Goal: Task Accomplishment & Management: Complete application form

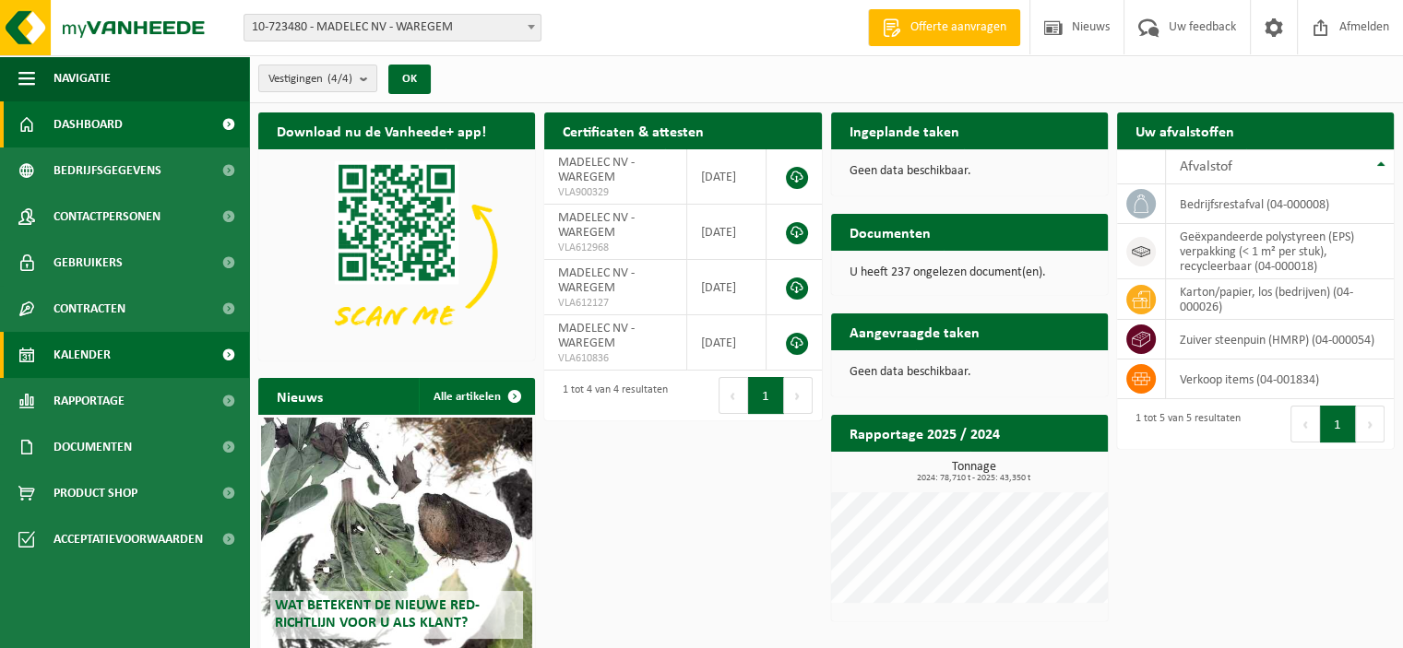
click at [104, 345] on span "Kalender" at bounding box center [81, 355] width 57 height 46
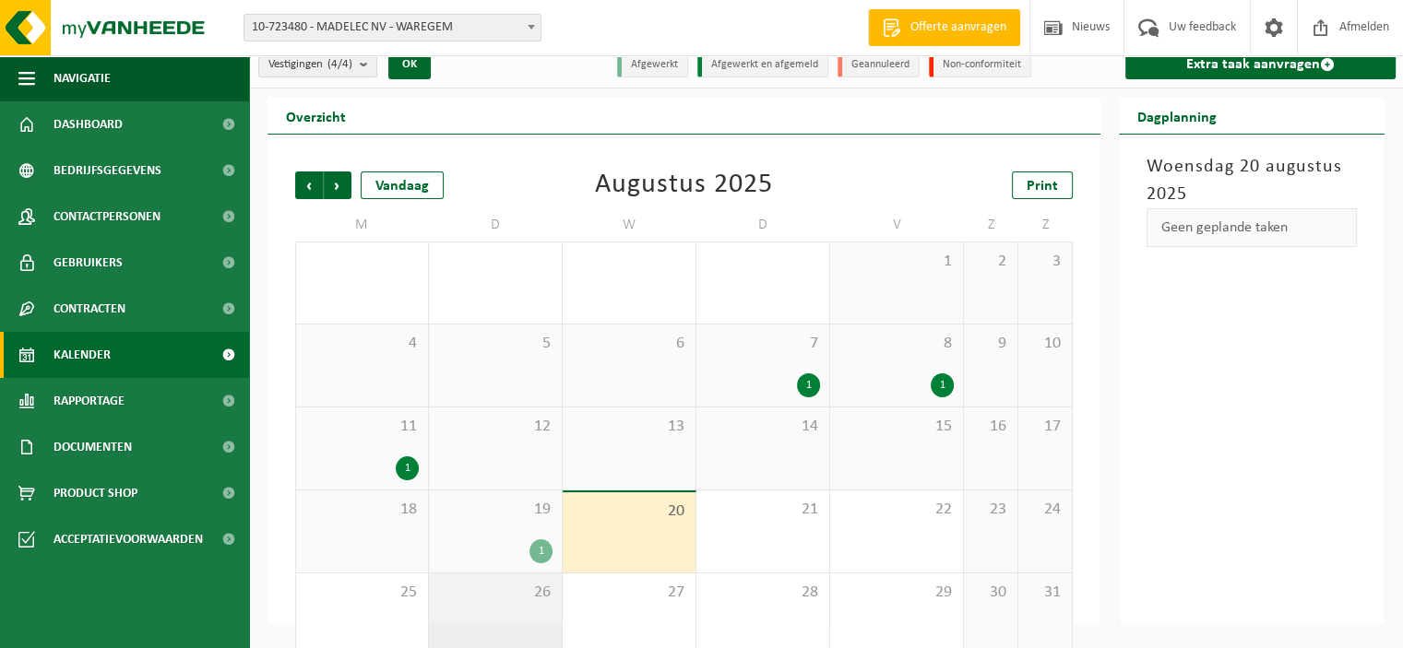
scroll to position [41, 0]
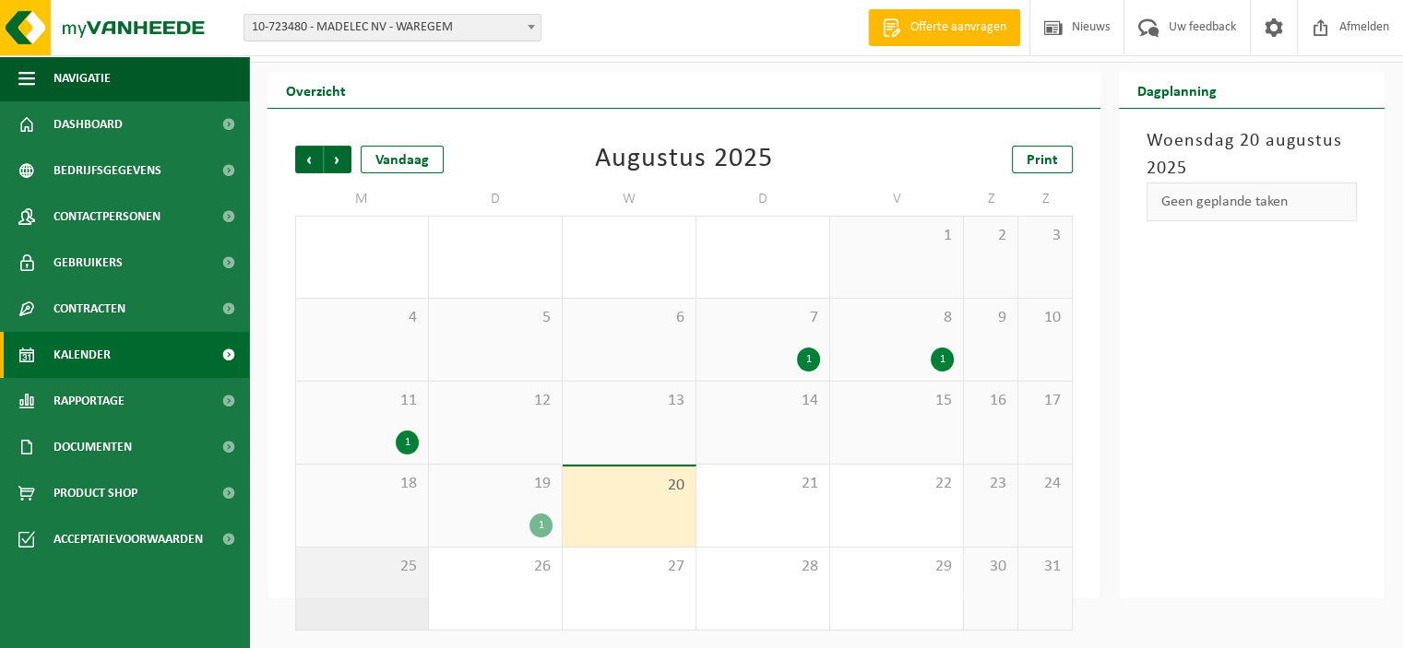
click at [395, 571] on span "25" at bounding box center [361, 567] width 113 height 20
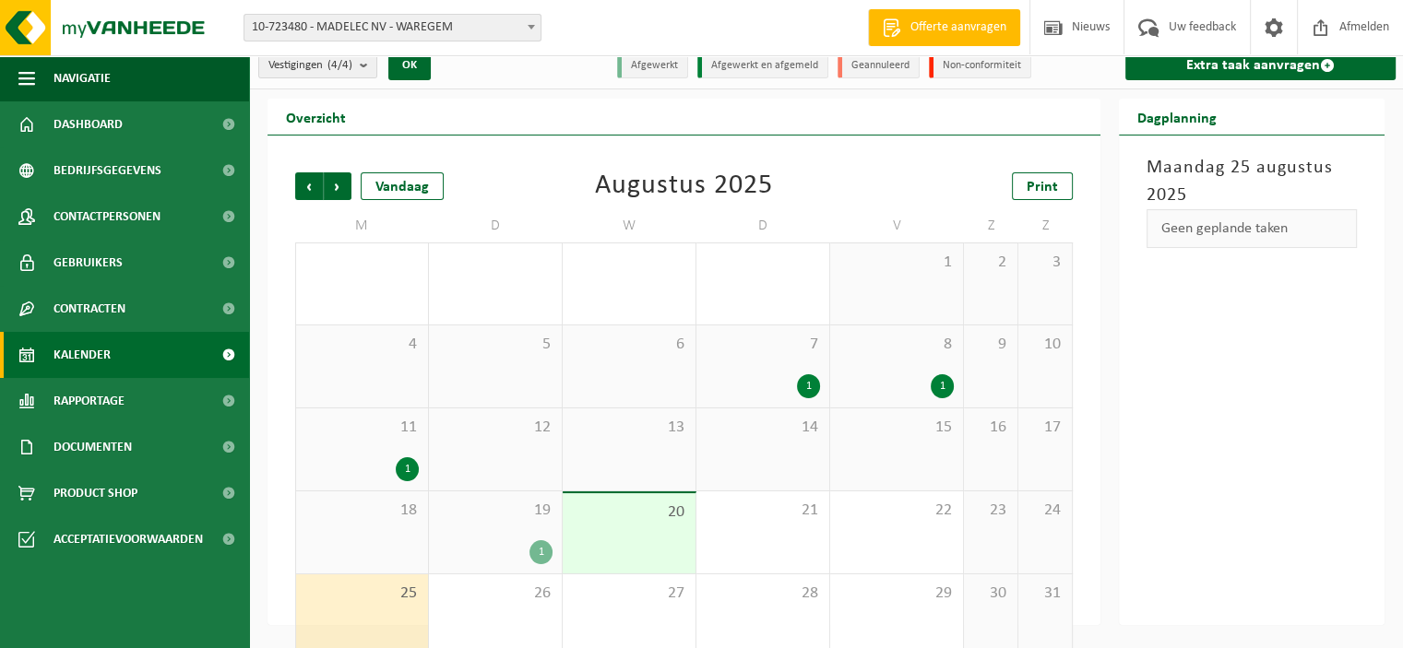
scroll to position [0, 0]
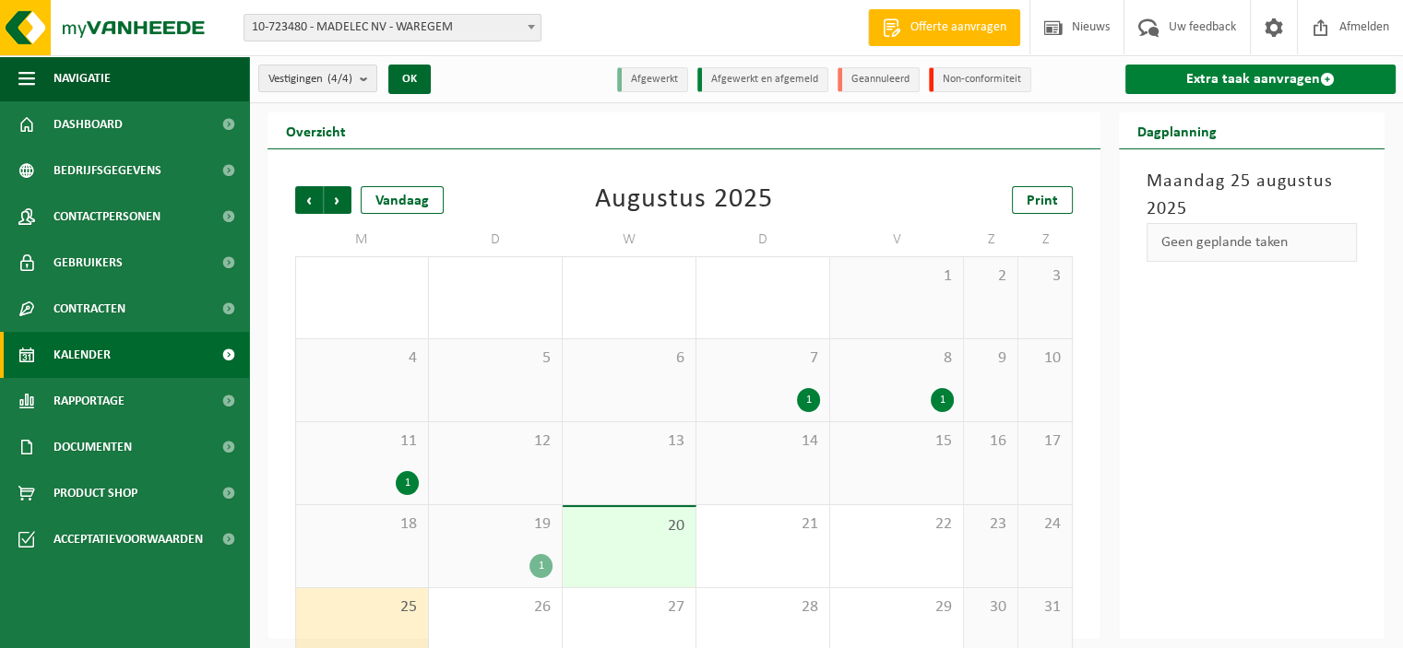
click at [1226, 80] on link "Extra taak aanvragen" at bounding box center [1260, 80] width 270 height 30
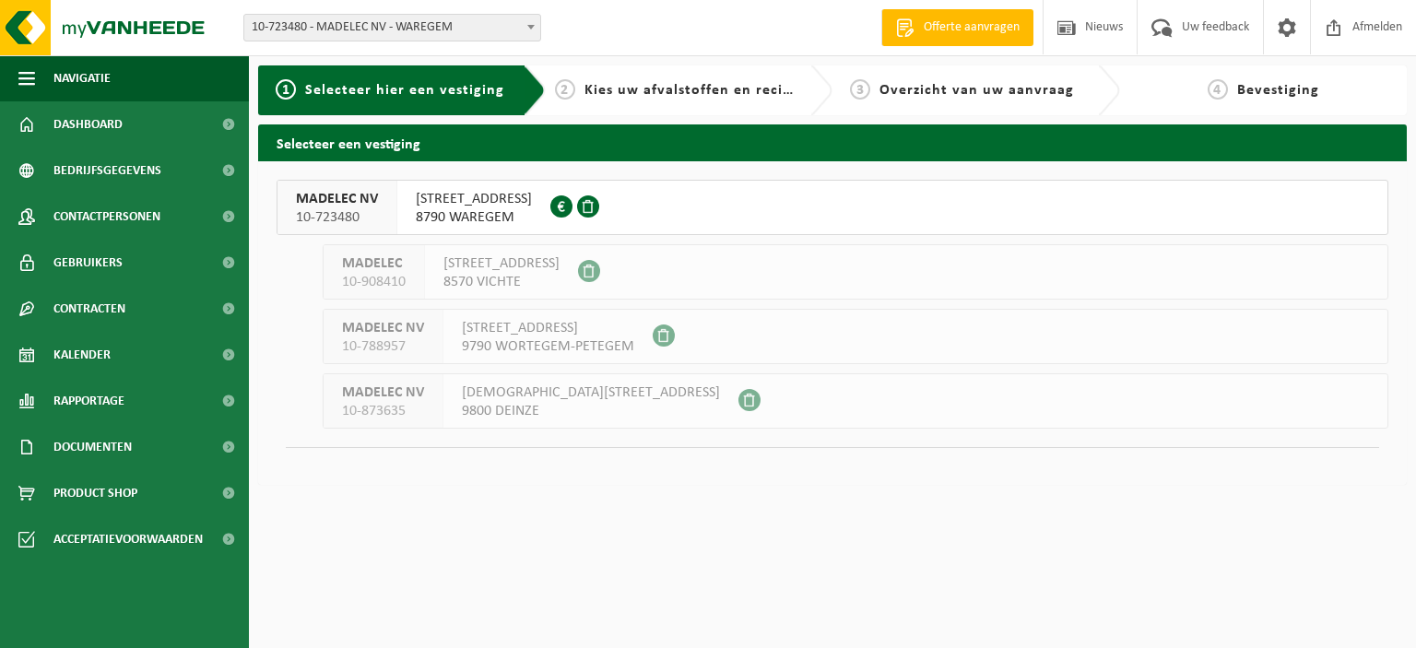
click at [475, 207] on span "[STREET_ADDRESS]" at bounding box center [474, 199] width 116 height 18
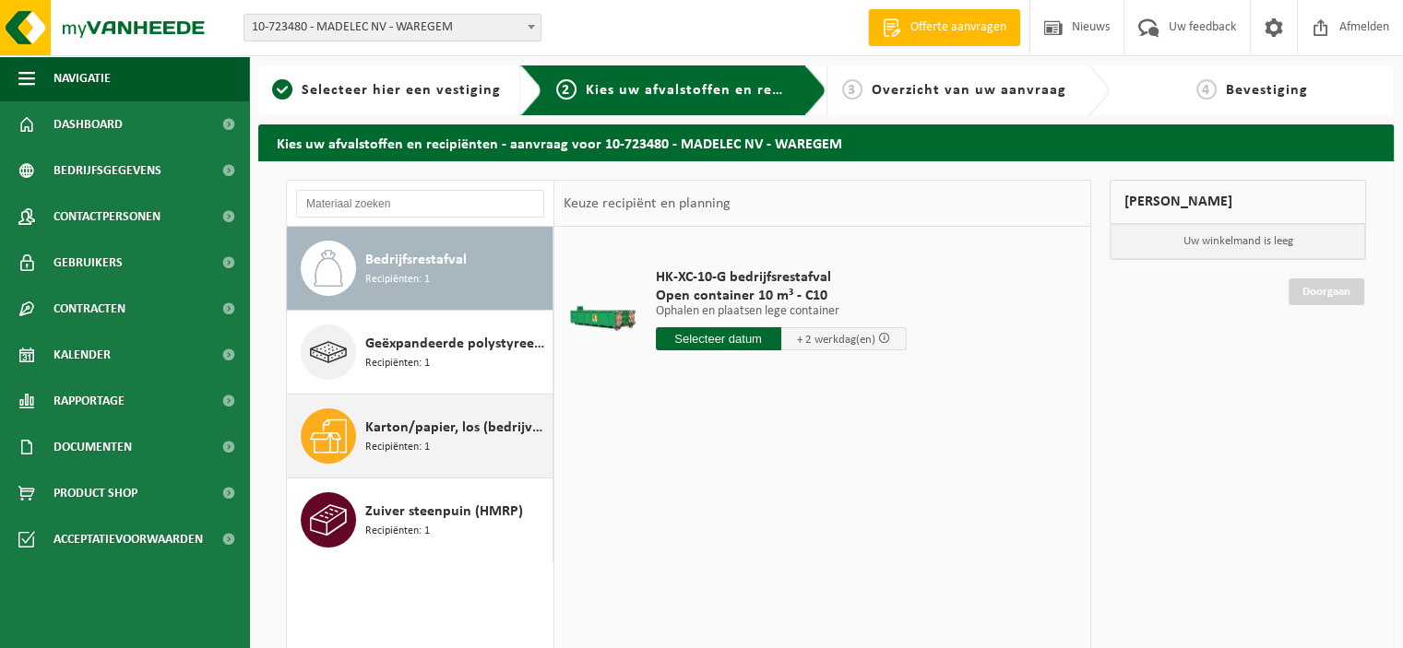
click at [438, 431] on span "Karton/papier, los (bedrijven)" at bounding box center [456, 428] width 183 height 22
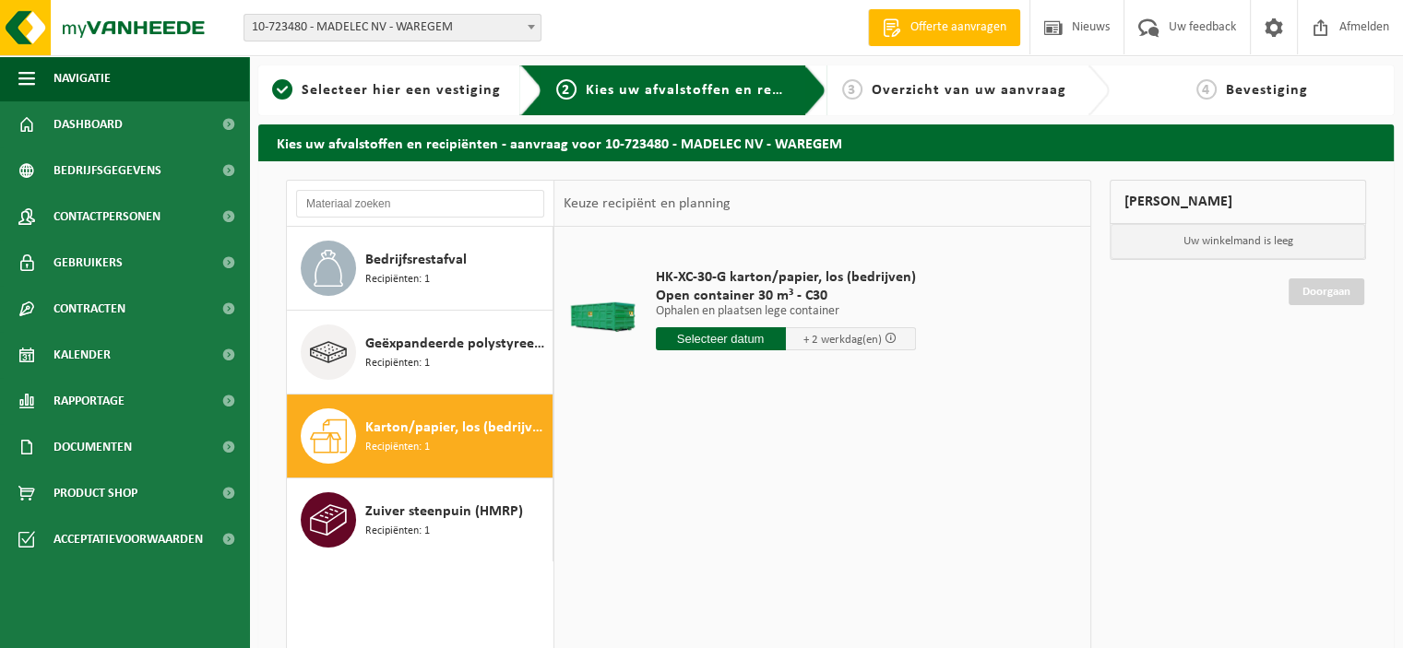
click at [767, 331] on input "text" at bounding box center [721, 338] width 130 height 23
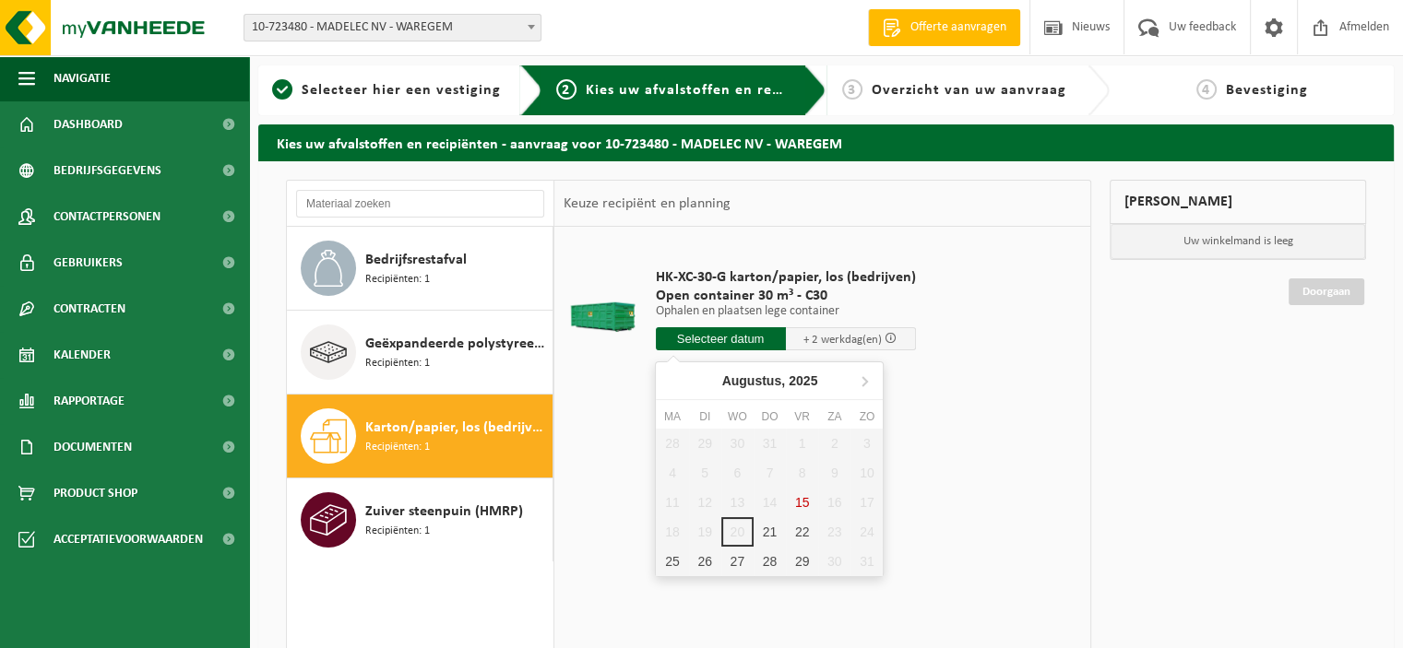
click at [666, 561] on div "25" at bounding box center [672, 562] width 32 height 30
type input "Van 2025-08-25"
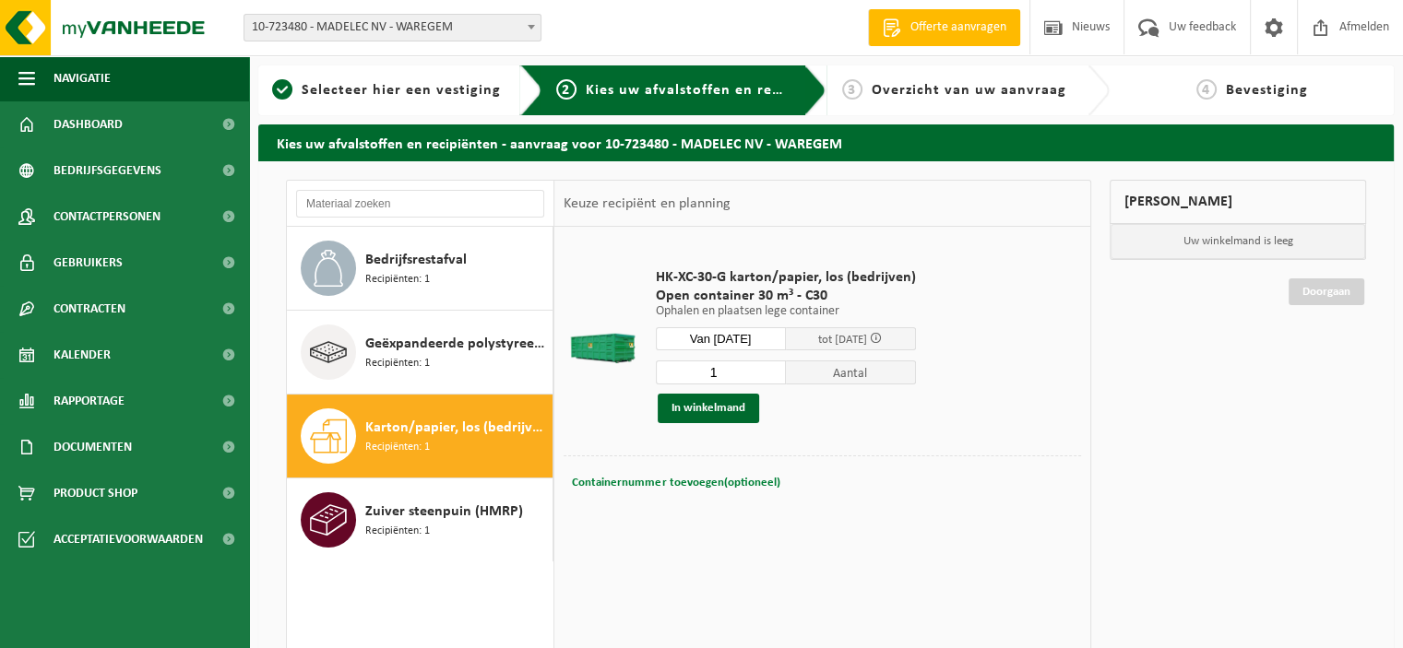
click at [686, 477] on span "Containernummer toevoegen(optioneel)" at bounding box center [675, 483] width 207 height 12
type input "c30-1377"
click at [705, 409] on button "In winkelmand" at bounding box center [707, 409] width 101 height 30
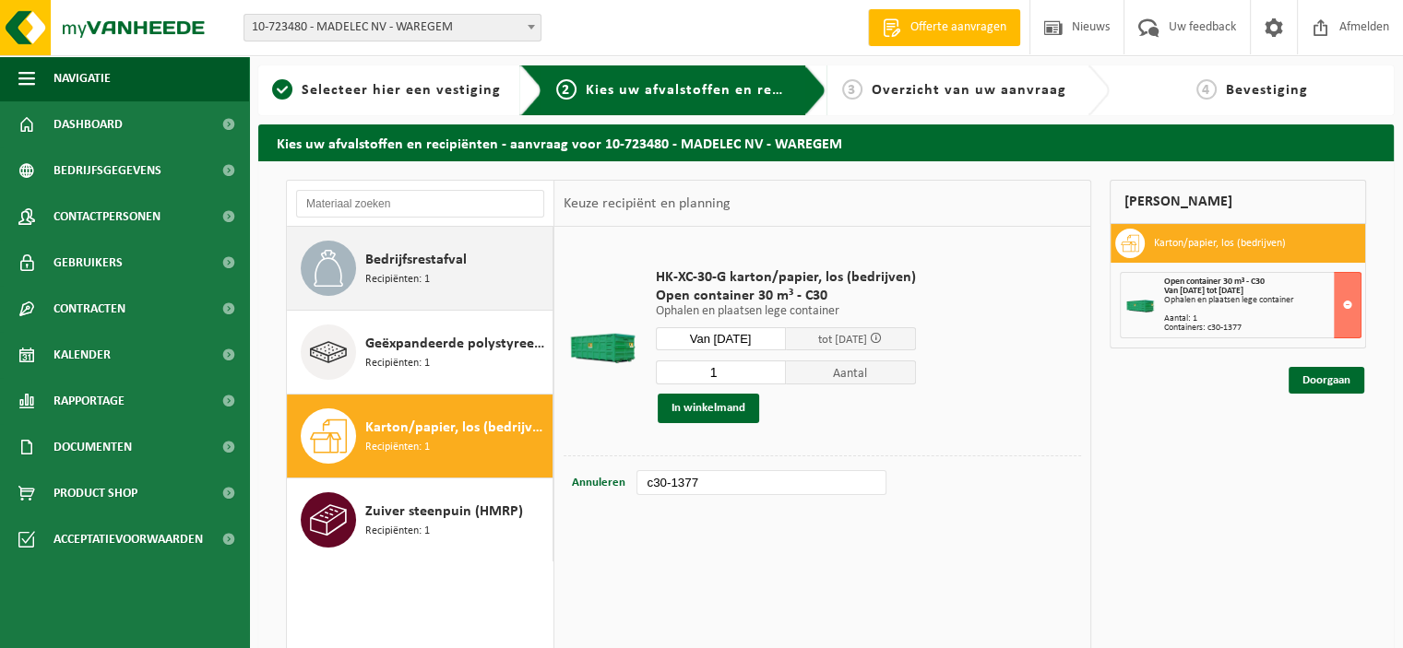
click at [413, 280] on span "Recipiënten: 1" at bounding box center [397, 280] width 65 height 18
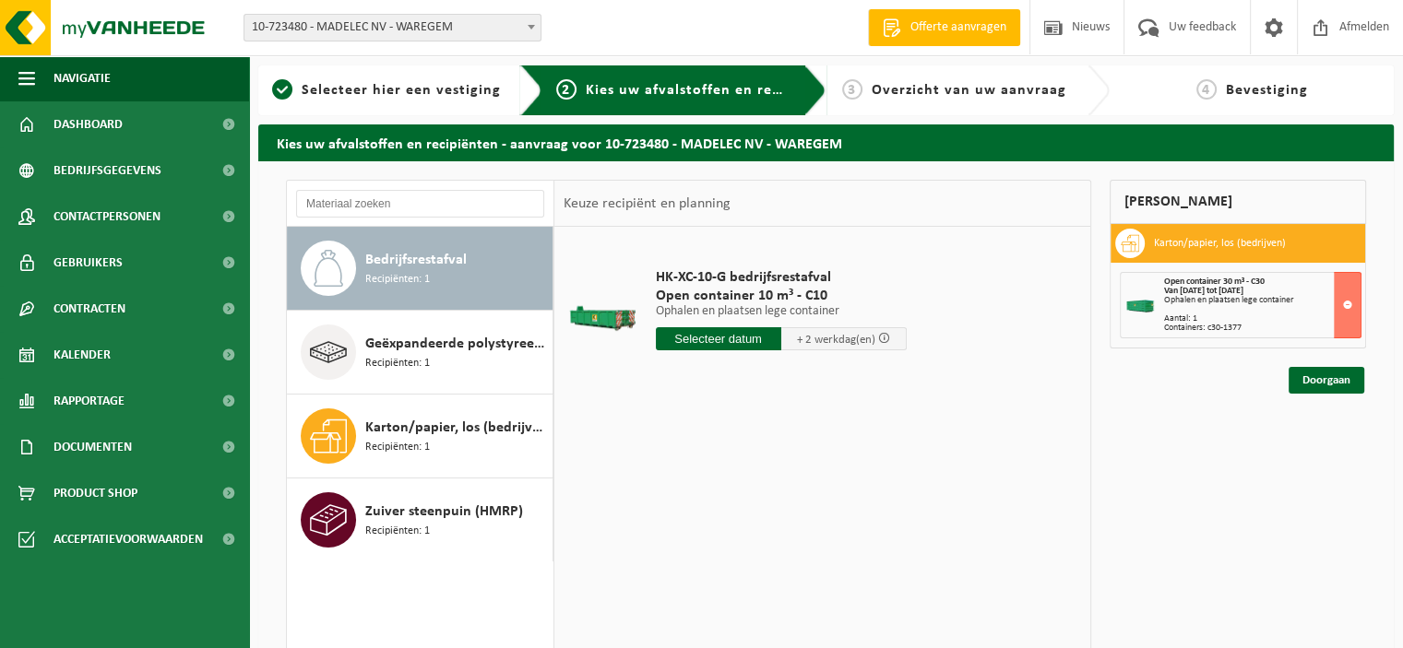
click at [697, 338] on input "text" at bounding box center [718, 338] width 125 height 23
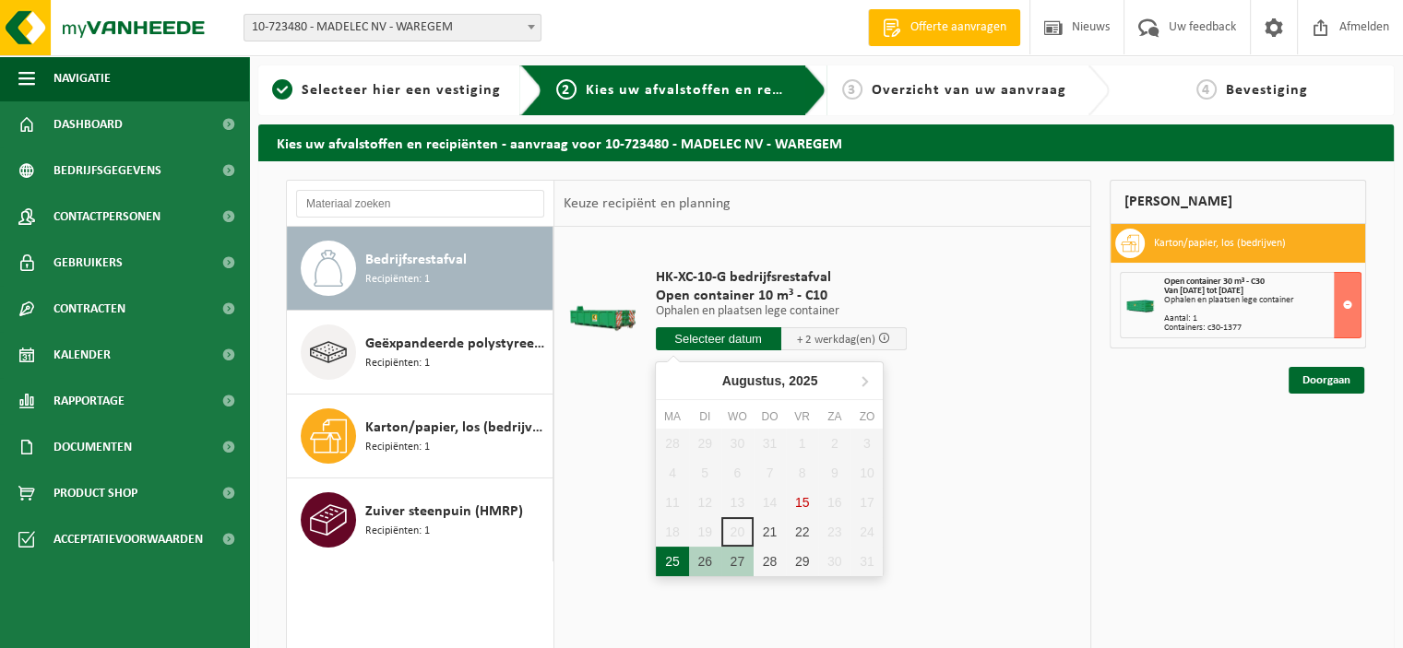
click at [662, 565] on div "25" at bounding box center [672, 562] width 32 height 30
type input "Van 2025-08-25"
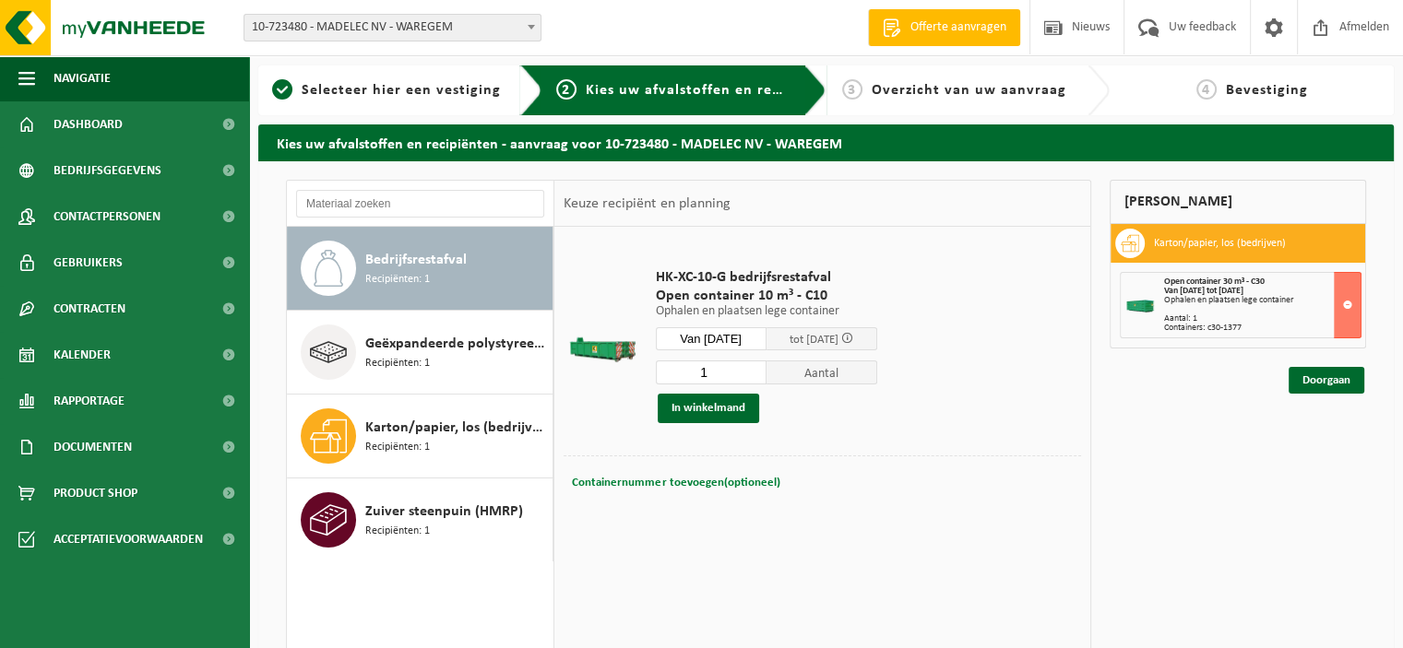
click at [699, 480] on span "Containernummer toevoegen(optioneel)" at bounding box center [675, 483] width 207 height 12
type input "c10-1377"
click at [716, 409] on button "In winkelmand" at bounding box center [707, 409] width 101 height 30
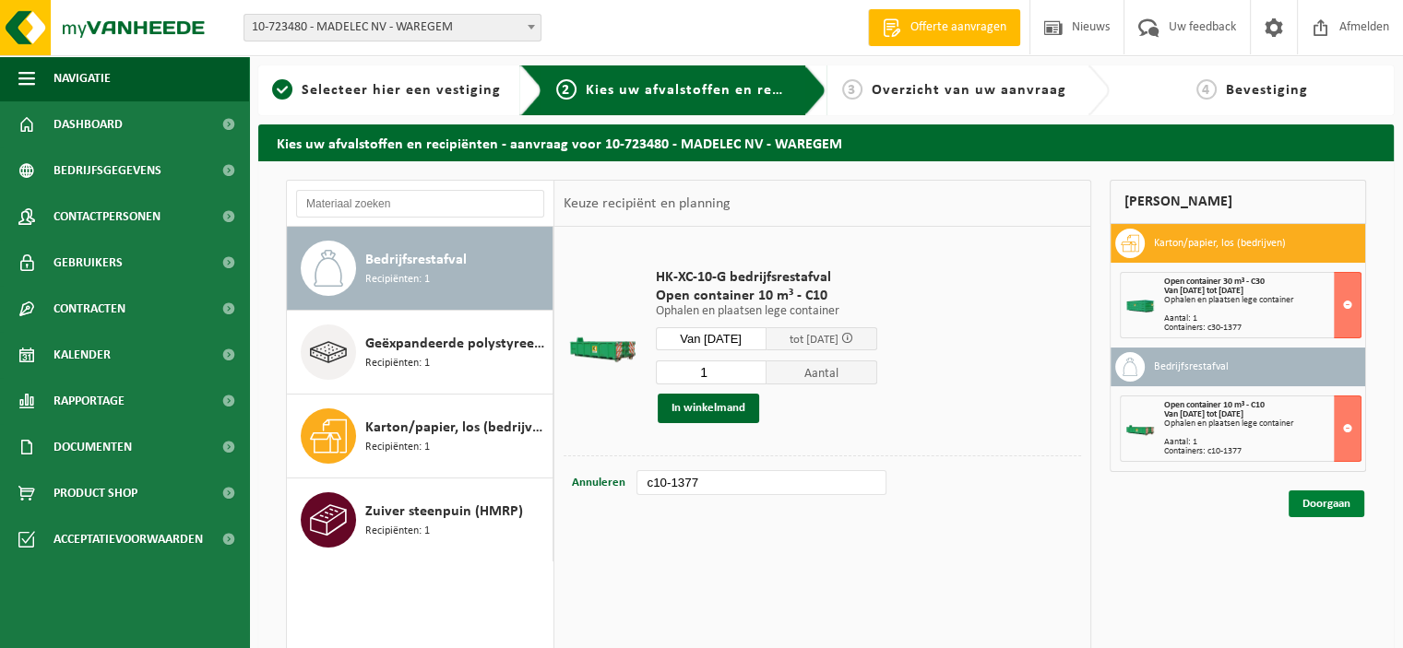
click at [1339, 501] on link "Doorgaan" at bounding box center [1326, 504] width 76 height 27
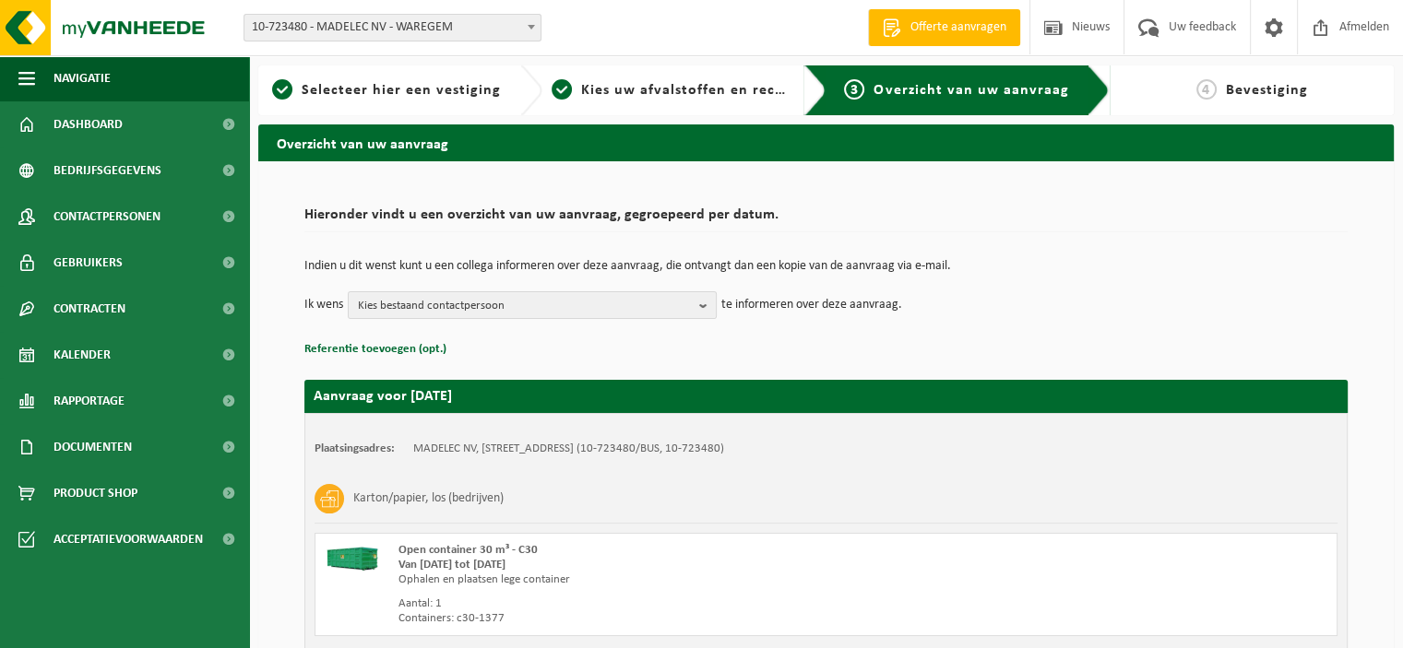
scroll to position [277, 0]
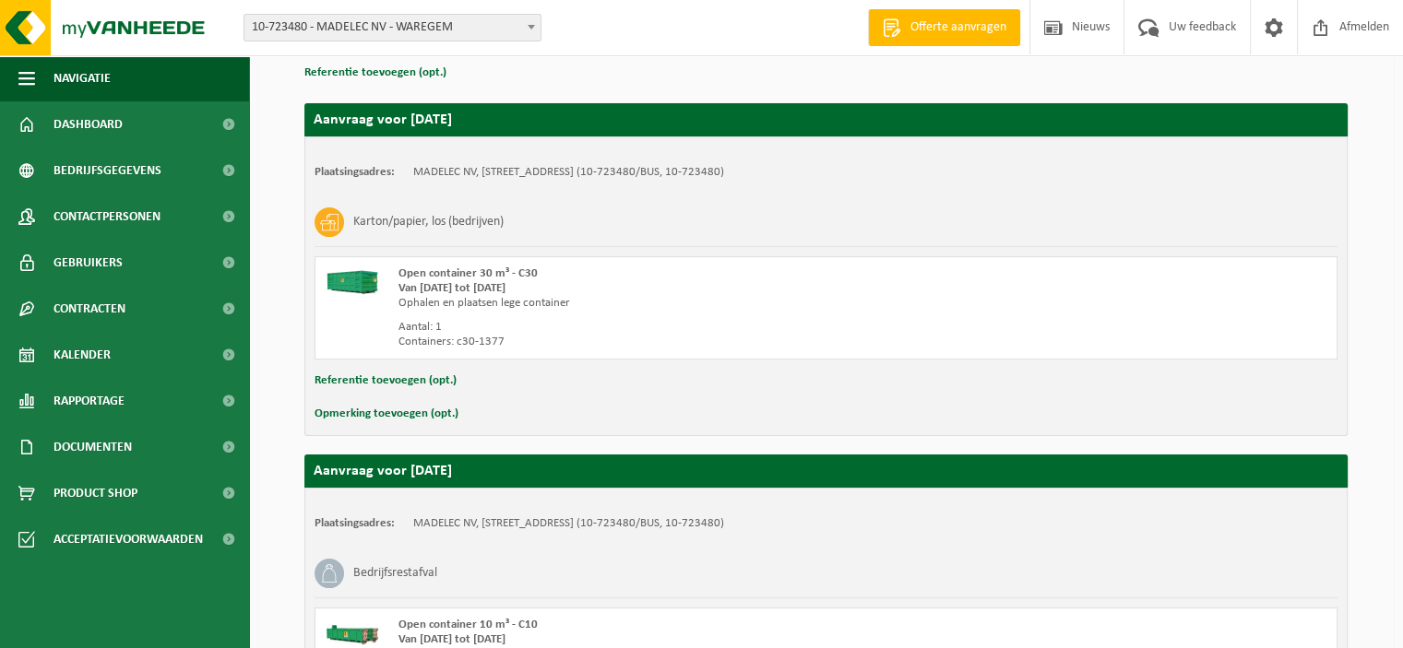
click at [361, 412] on button "Opmerking toevoegen (opt.)" at bounding box center [386, 414] width 144 height 24
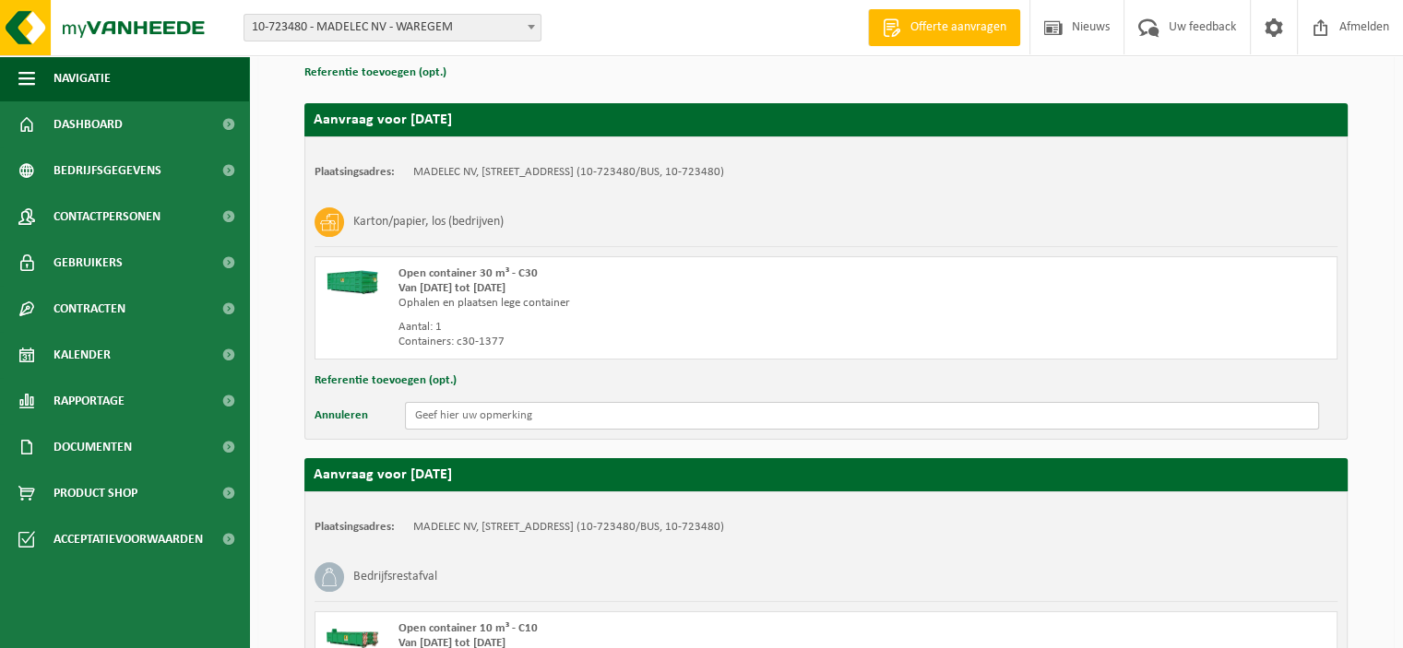
click at [461, 416] on input "text" at bounding box center [862, 416] width 914 height 28
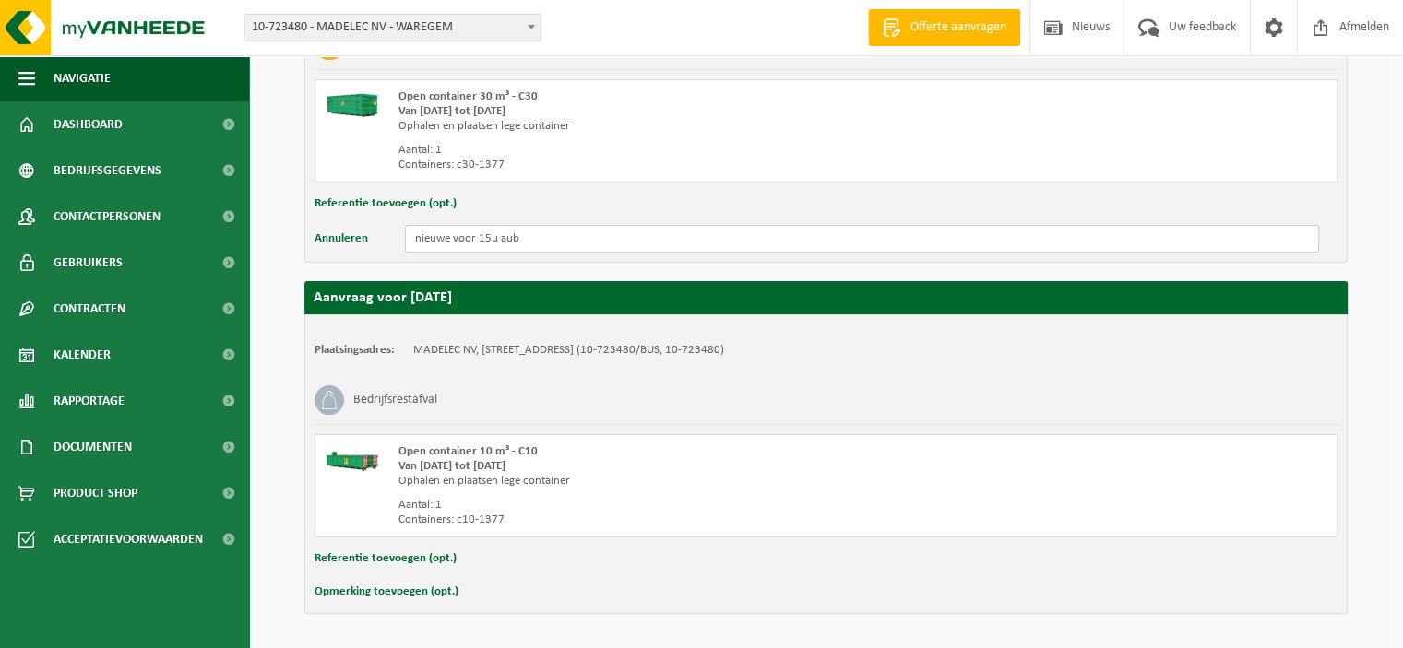
scroll to position [510, 0]
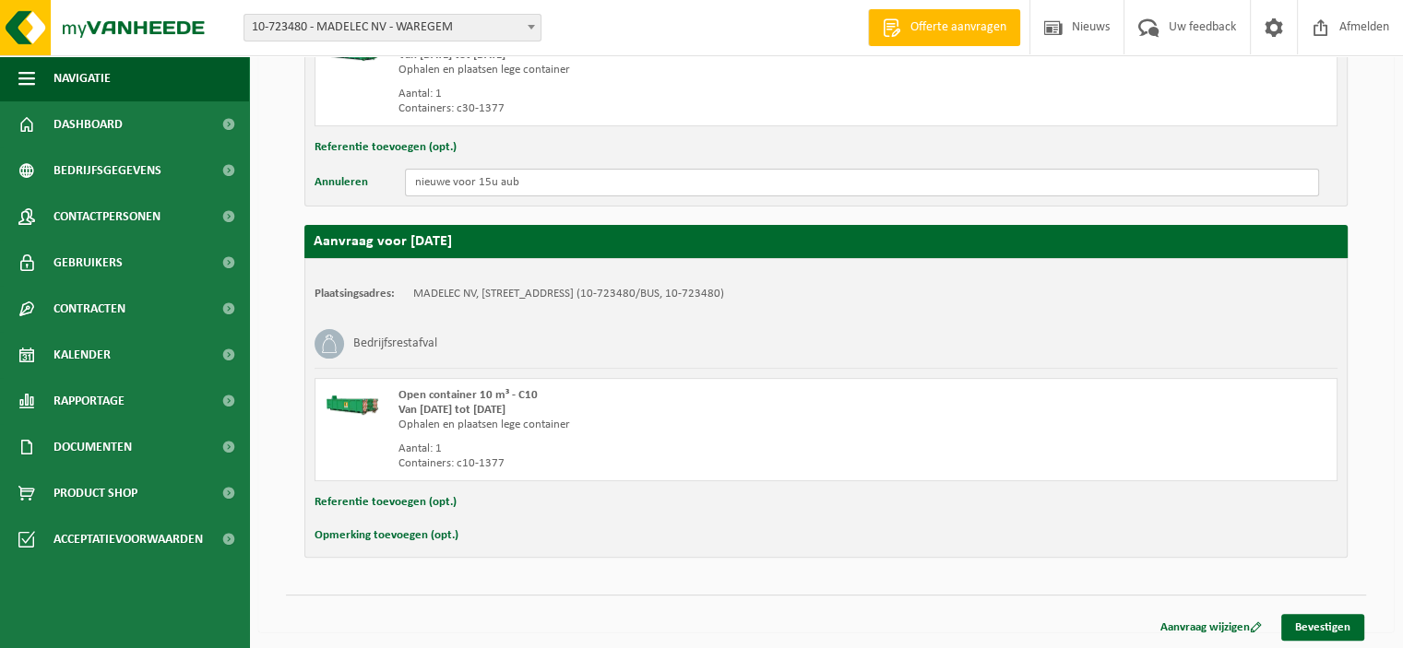
type input "nieuwe voor 15u aub"
click at [420, 534] on button "Opmerking toevoegen (opt.)" at bounding box center [386, 536] width 144 height 24
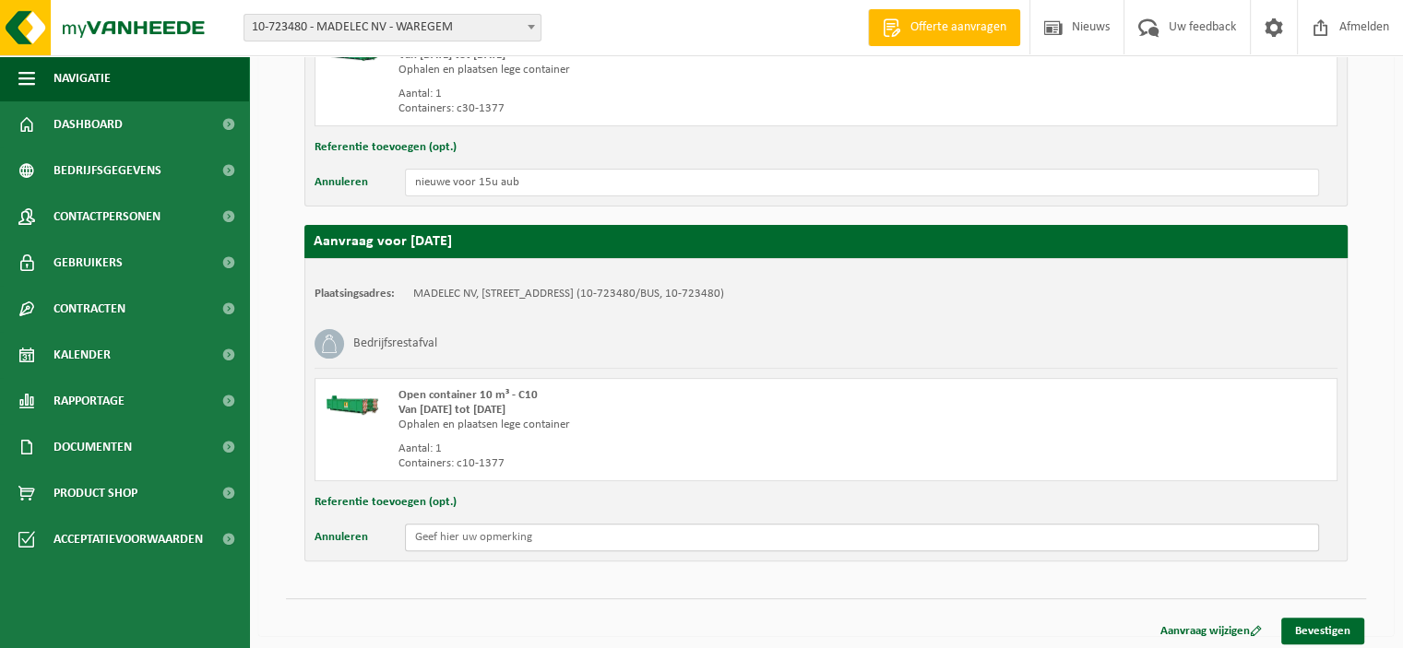
click at [421, 534] on input "text" at bounding box center [862, 538] width 914 height 28
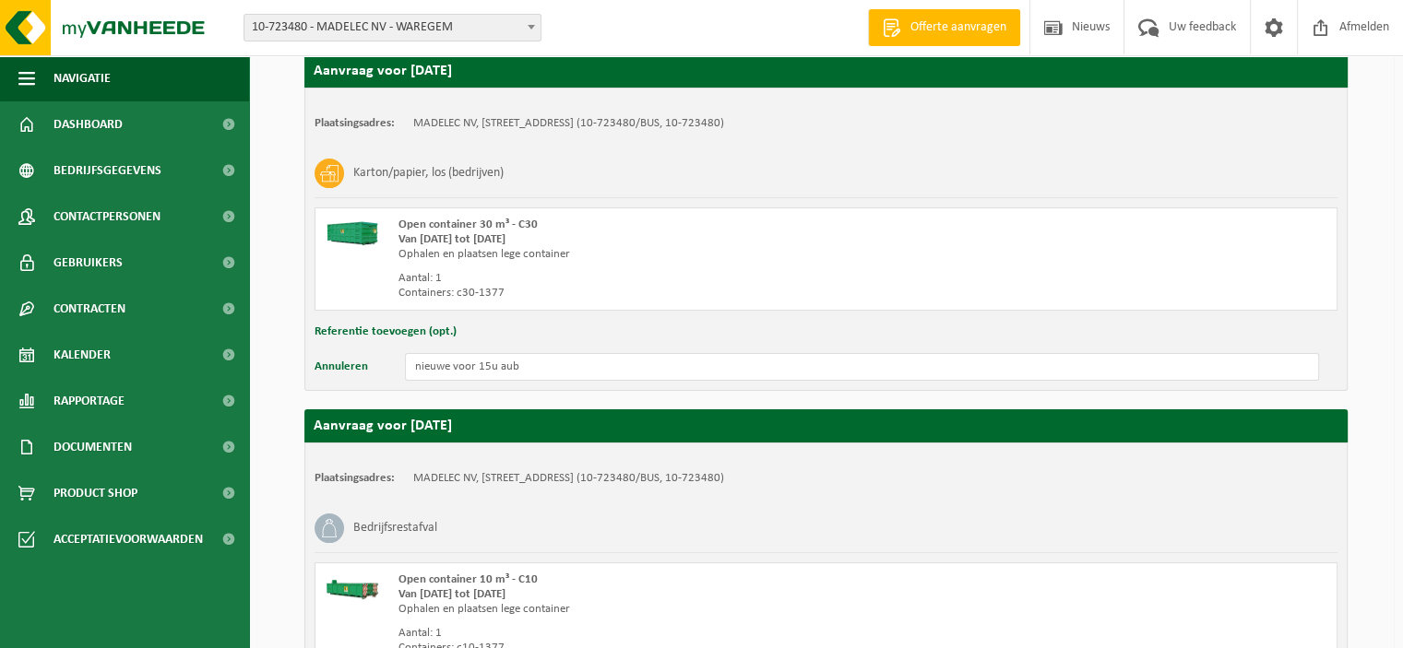
scroll to position [514, 0]
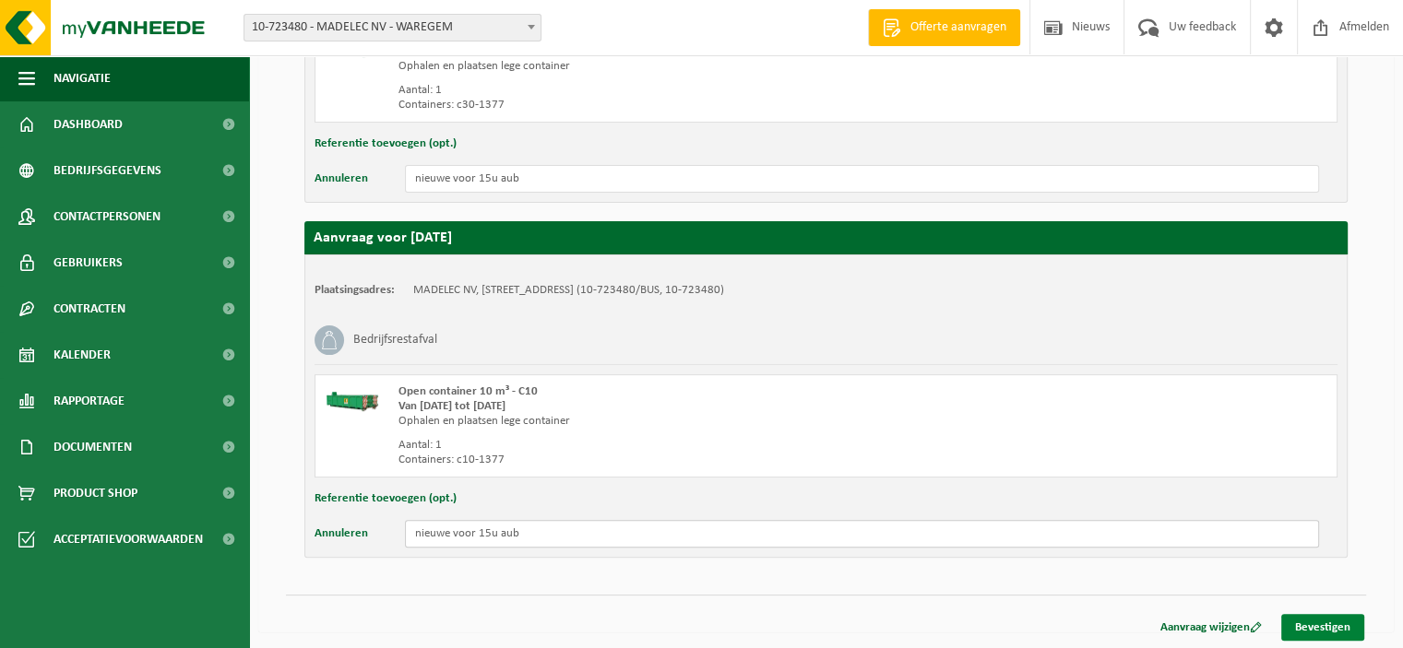
type input "nieuwe voor 15u aub"
click at [1321, 630] on link "Bevestigen" at bounding box center [1322, 627] width 83 height 27
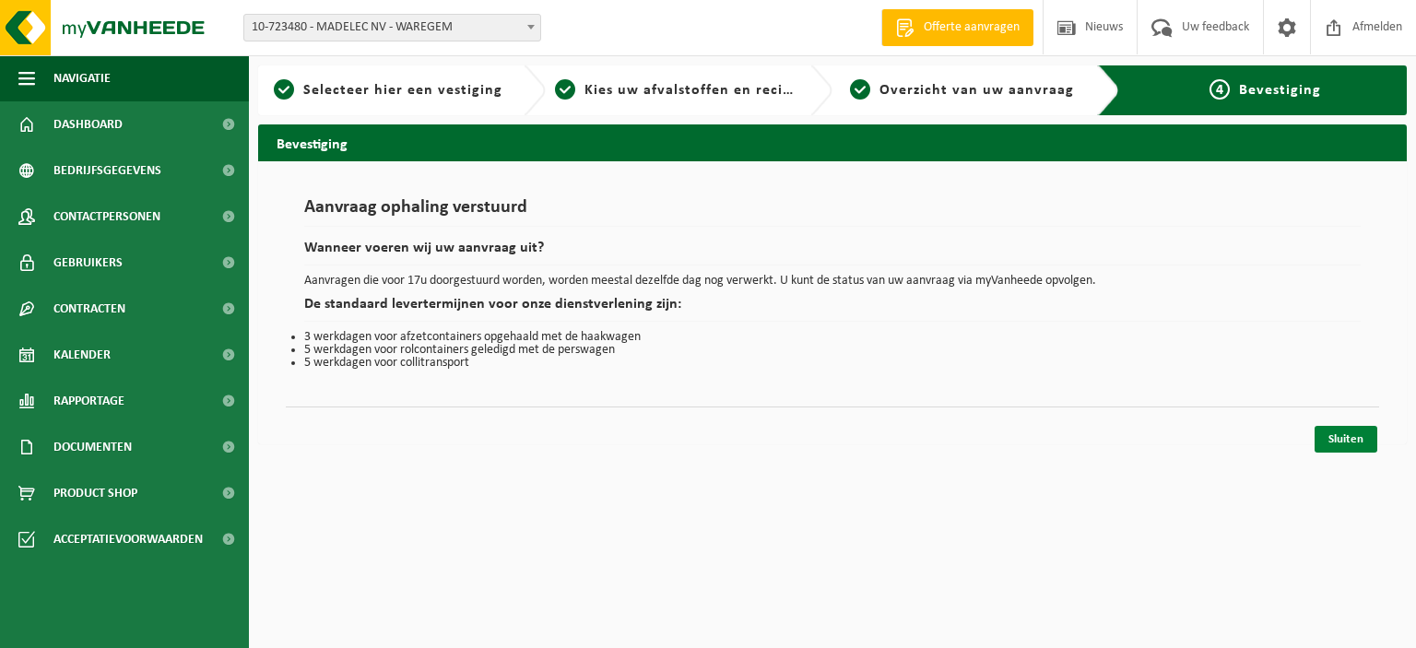
click at [1338, 436] on link "Sluiten" at bounding box center [1346, 439] width 63 height 27
